Goal: Answer question/provide support

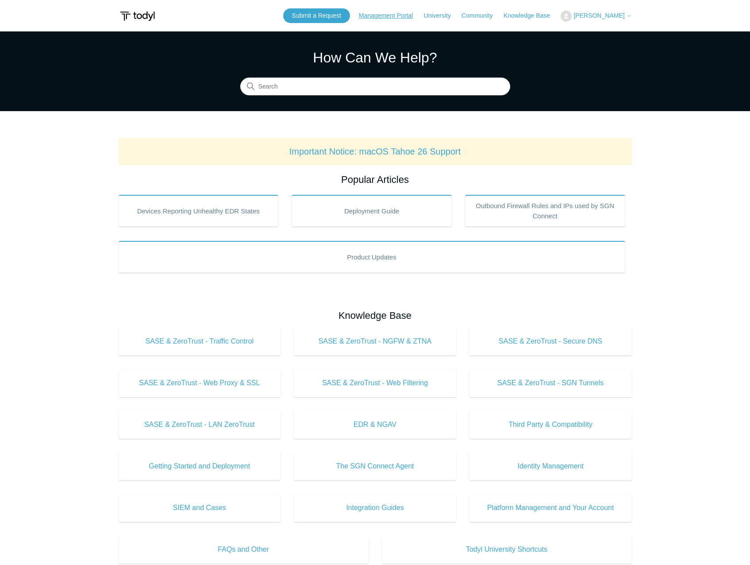
click at [403, 18] on link "Management Portal" at bounding box center [390, 15] width 63 height 9
click at [609, 17] on span "[PERSON_NAME]" at bounding box center [599, 15] width 51 height 7
click at [606, 32] on link "My Support Requests" at bounding box center [604, 34] width 86 height 15
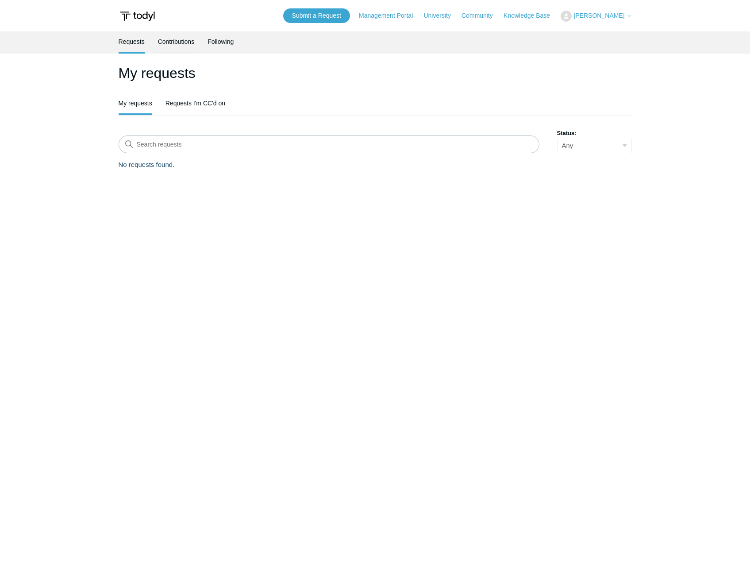
click at [171, 43] on link "Contributions" at bounding box center [176, 40] width 37 height 19
click at [124, 42] on link "Requests" at bounding box center [132, 40] width 26 height 19
click at [217, 38] on link "Following" at bounding box center [221, 40] width 26 height 19
click at [180, 41] on link "Contributions" at bounding box center [176, 40] width 37 height 19
click at [138, 41] on link "Requests" at bounding box center [132, 40] width 26 height 19
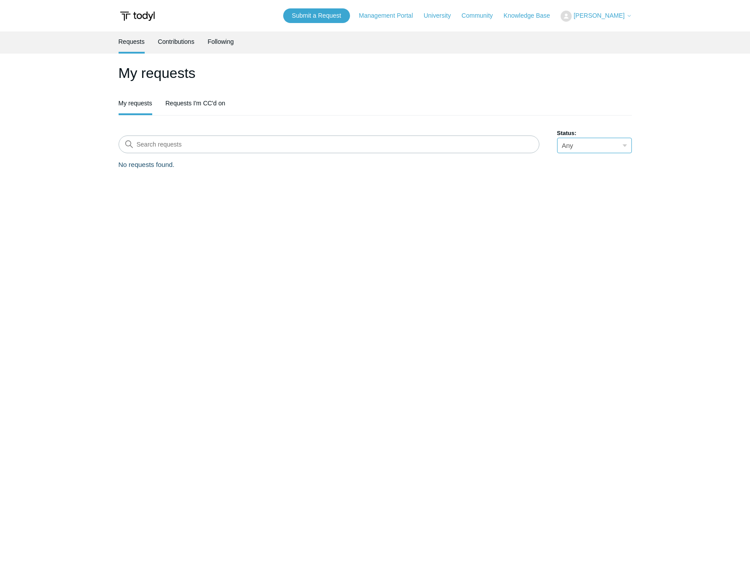
click at [600, 150] on select "Any Open Awaiting your reply Solved" at bounding box center [594, 145] width 75 height 15
click at [599, 149] on select "Any Open Awaiting your reply Solved" at bounding box center [594, 145] width 75 height 15
click at [202, 102] on link "Requests I'm CC'd on" at bounding box center [196, 102] width 60 height 19
click at [124, 103] on link "My requests" at bounding box center [136, 102] width 34 height 19
click at [282, 107] on ul "My requests Requests I'm CC'd on" at bounding box center [375, 104] width 513 height 22
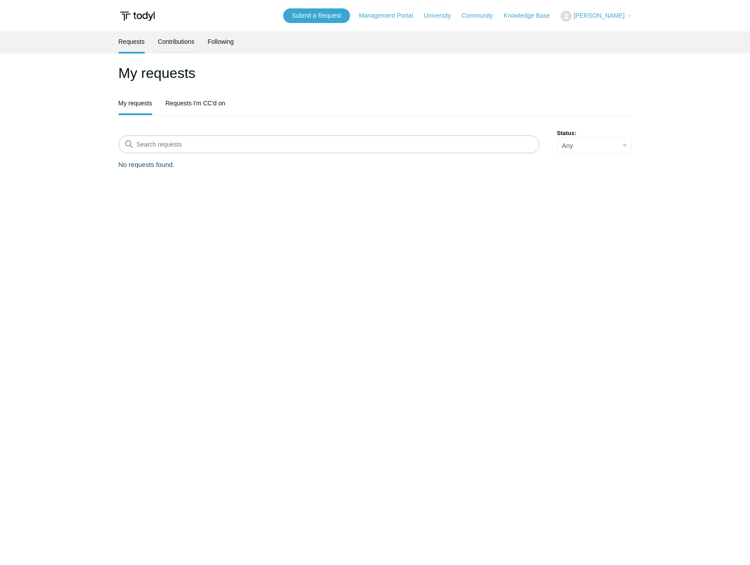
click at [176, 45] on link "Contributions" at bounding box center [176, 40] width 37 height 19
click at [230, 40] on link "Following" at bounding box center [221, 40] width 26 height 19
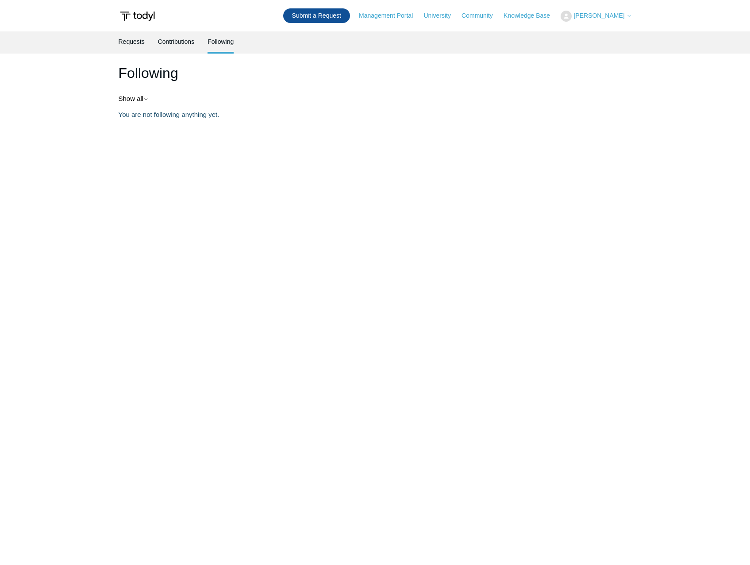
click at [328, 16] on link "Submit a Request" at bounding box center [316, 15] width 67 height 15
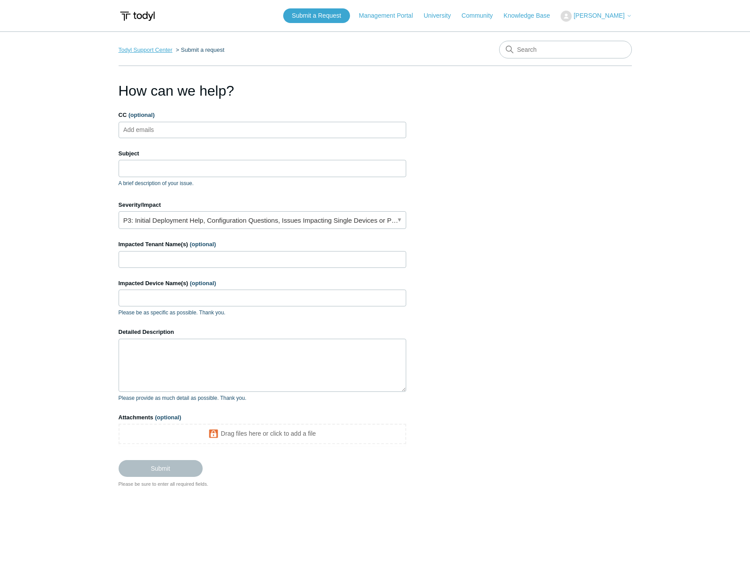
click at [154, 49] on link "Todyl Support Center" at bounding box center [146, 49] width 54 height 7
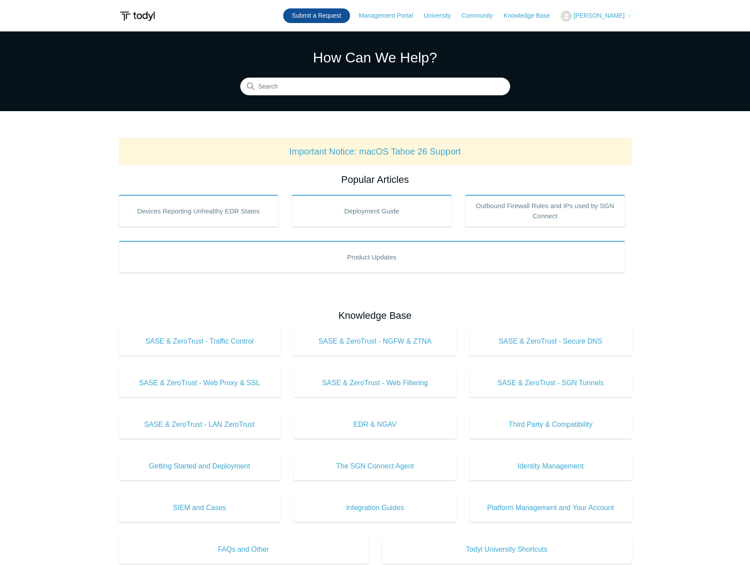
click at [314, 18] on link "Submit a Request" at bounding box center [316, 15] width 67 height 15
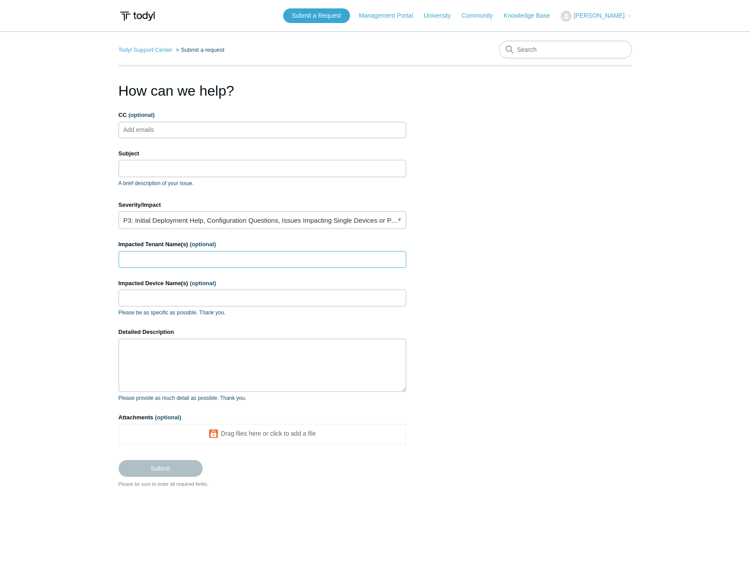
click at [157, 258] on input "Impacted Tenant Name(s) (optional)" at bounding box center [263, 259] width 288 height 17
click at [158, 128] on input "CC (optional)" at bounding box center [146, 129] width 53 height 13
click at [212, 129] on ul "Add emails" at bounding box center [263, 130] width 288 height 16
click at [494, 131] on section "How can we help? CC (optional) Add emails Subject A brief description of your i…" at bounding box center [375, 284] width 513 height 408
click at [131, 51] on link "Todyl Support Center" at bounding box center [146, 49] width 54 height 7
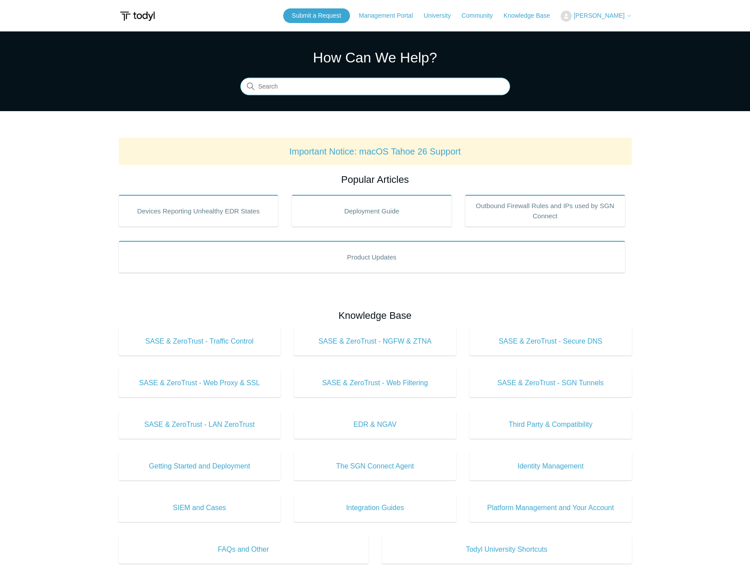
click at [310, 89] on input "Search" at bounding box center [375, 87] width 270 height 18
click at [624, 16] on img at bounding box center [618, 16] width 11 height 11
click at [629, 14] on icon at bounding box center [629, 15] width 5 height 5
click at [427, 18] on link "Management Portal" at bounding box center [443, 15] width 63 height 9
click at [296, 16] on link "Submit a Request" at bounding box center [316, 15] width 67 height 15
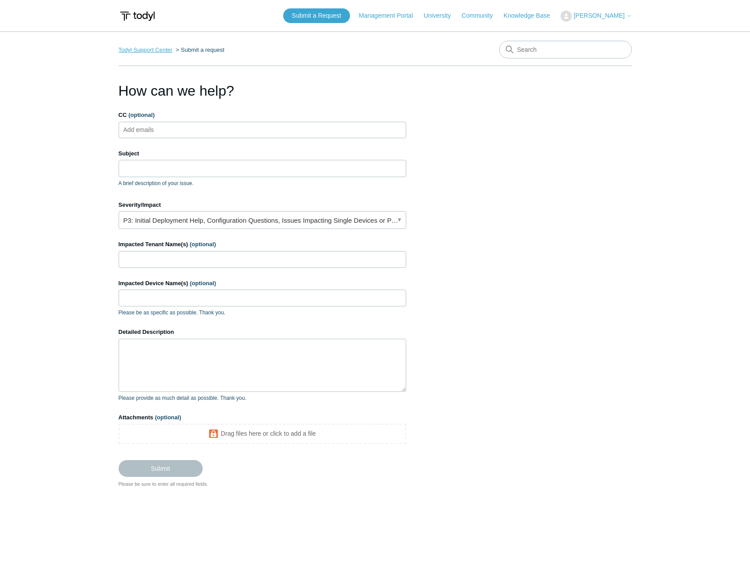
click at [145, 47] on link "Todyl Support Center" at bounding box center [146, 49] width 54 height 7
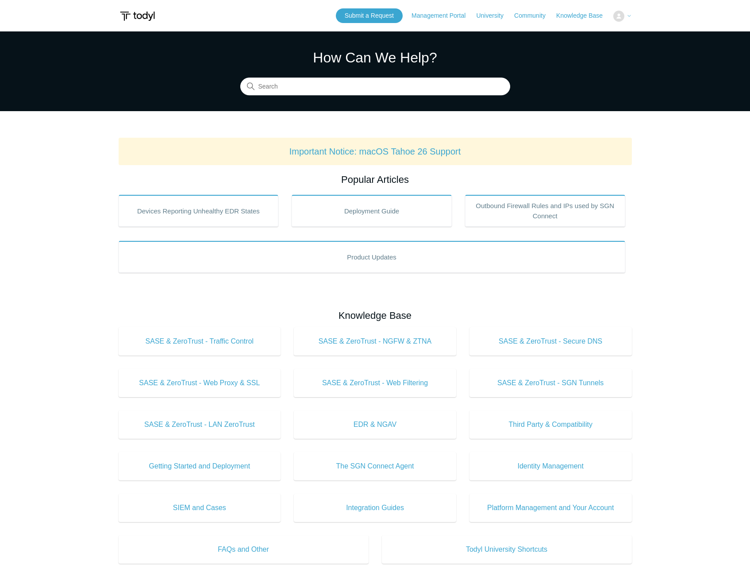
click at [628, 16] on icon at bounding box center [629, 15] width 3 height 1
click at [618, 16] on img at bounding box center [618, 16] width 11 height 11
click at [631, 15] on icon at bounding box center [629, 15] width 5 height 5
click at [313, 85] on input "Search" at bounding box center [375, 87] width 270 height 18
click at [144, 13] on img at bounding box center [138, 16] width 38 height 16
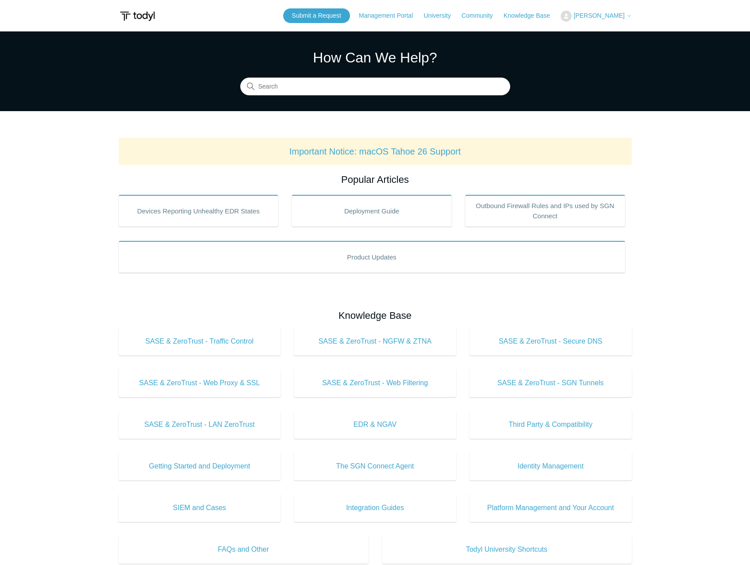
click at [596, 17] on span "Dave Shrivastav" at bounding box center [599, 15] width 51 height 7
click at [593, 36] on link "My Support Requests" at bounding box center [604, 34] width 86 height 15
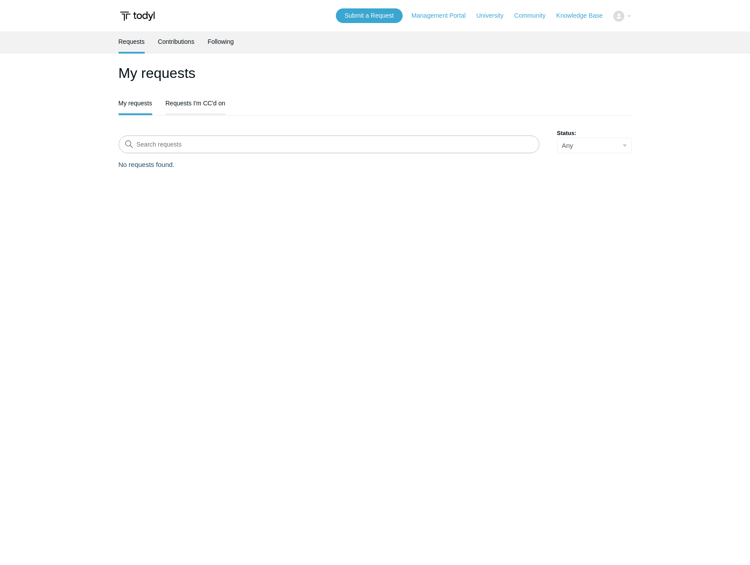
click at [192, 103] on link "Requests I'm CC'd on" at bounding box center [196, 102] width 60 height 19
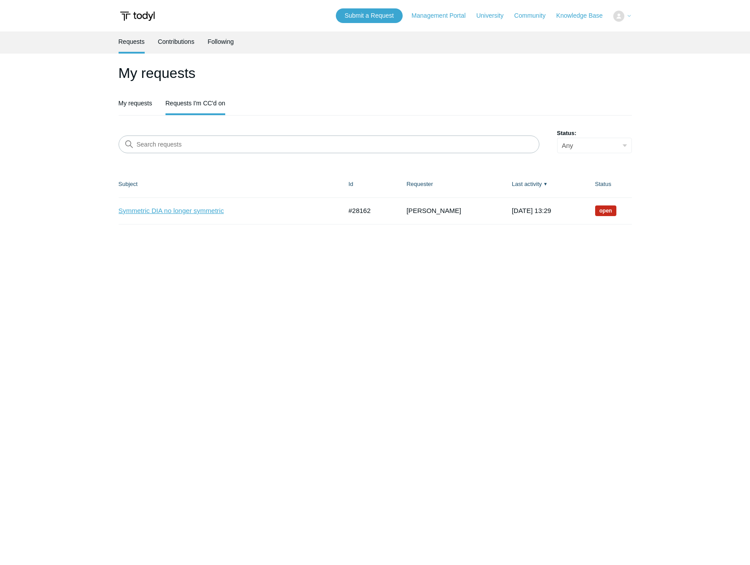
click at [146, 207] on link "Symmetric DIA no longer symmetric" at bounding box center [224, 211] width 210 height 10
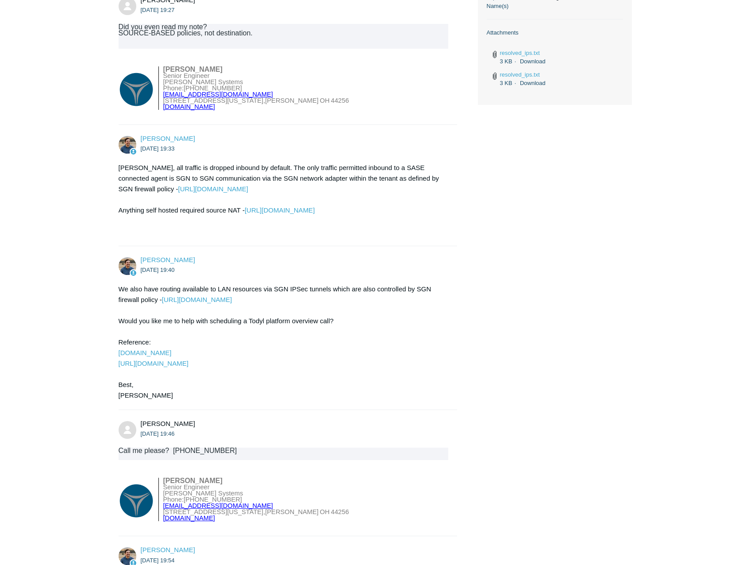
scroll to position [398, 0]
click at [167, 262] on link "[PERSON_NAME]" at bounding box center [168, 259] width 54 height 8
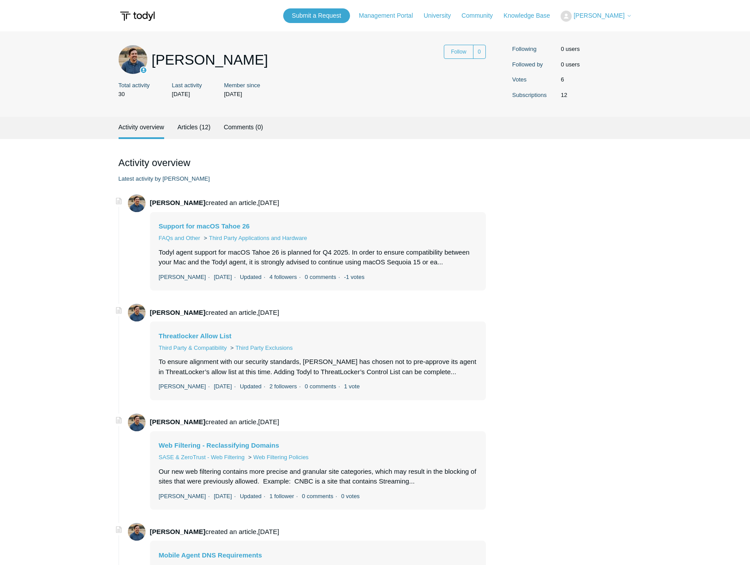
click at [136, 59] on img at bounding box center [133, 59] width 29 height 29
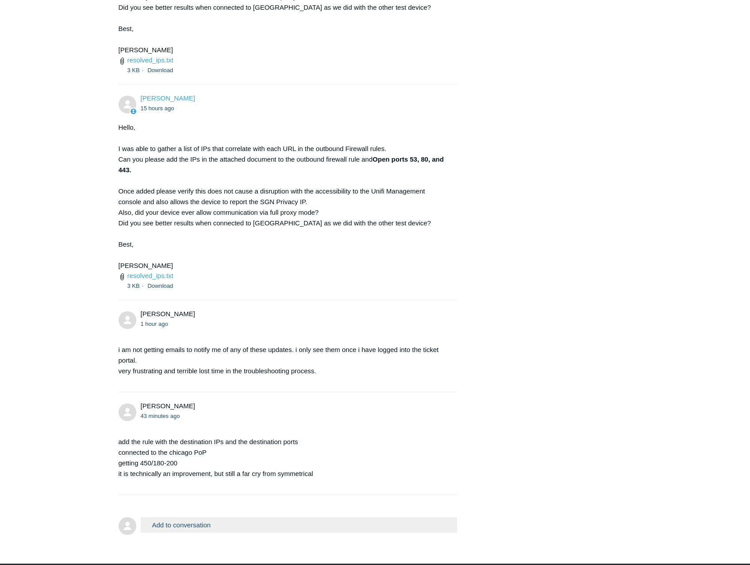
scroll to position [2519, 0]
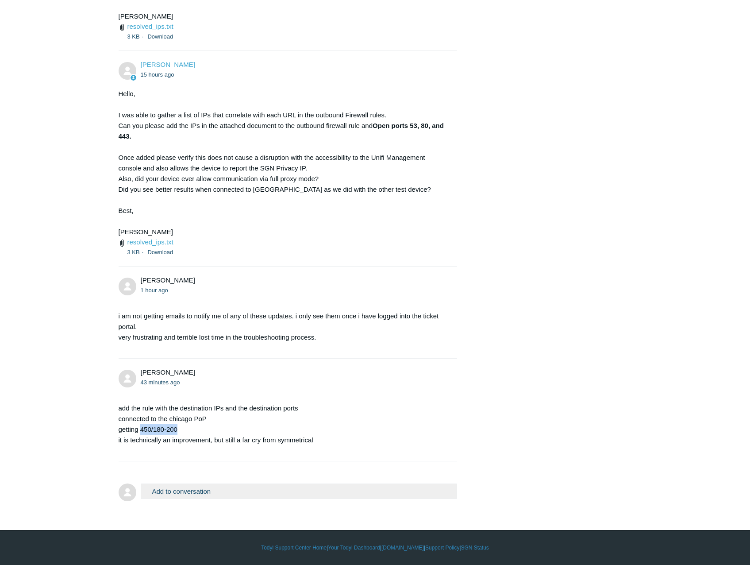
drag, startPoint x: 179, startPoint y: 430, endPoint x: 141, endPoint y: 432, distance: 38.1
click at [141, 432] on p "add the rule with the destination IPs and the destination ports connected to th…" at bounding box center [284, 424] width 330 height 42
drag, startPoint x: 141, startPoint y: 432, endPoint x: 146, endPoint y: 432, distance: 5.8
copy p "450/180-200"
